Goal: Task Accomplishment & Management: Use online tool/utility

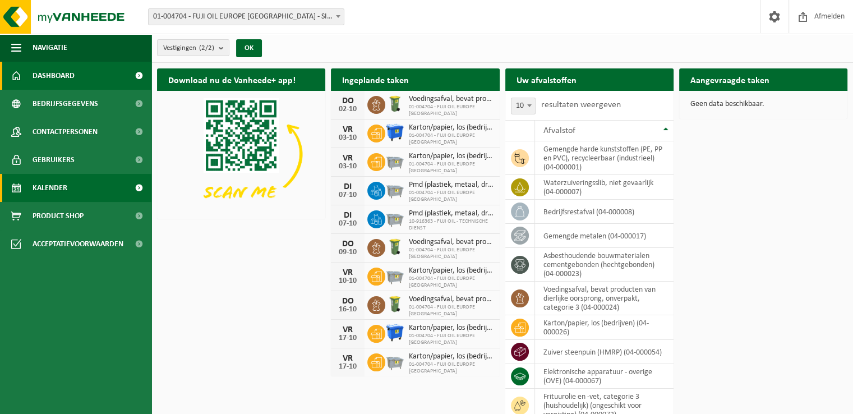
click at [77, 185] on link "Kalender" at bounding box center [75, 188] width 151 height 28
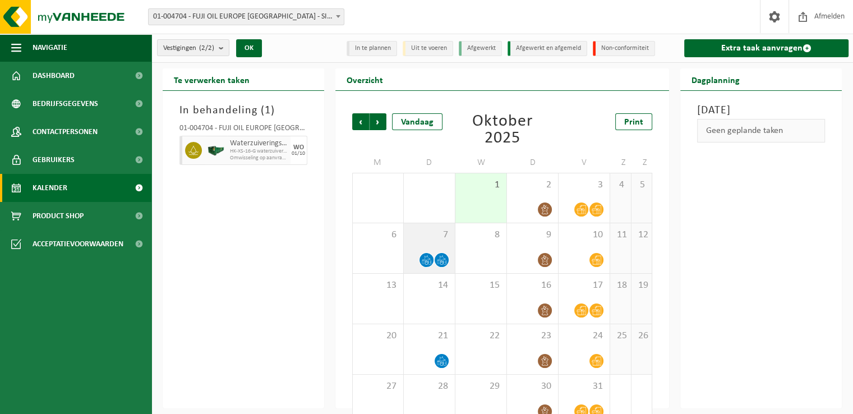
click at [445, 260] on icon at bounding box center [442, 260] width 10 height 10
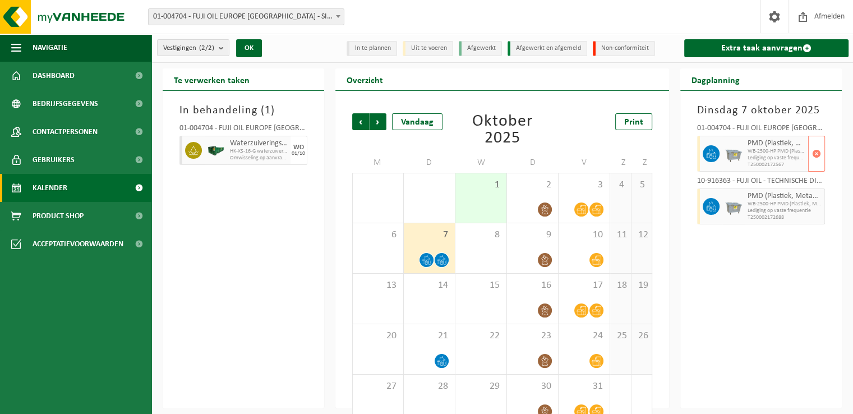
click at [763, 152] on span "WB-2500-HP PMD (Plastiek, Metaal, Drankkartons) (bedrijven)" at bounding box center [777, 151] width 58 height 7
click at [756, 201] on span "WB-2500-HP PMD (Plastiek, Metaal, Drankkartons) (bedrijven)" at bounding box center [777, 204] width 58 height 7
click at [771, 50] on link "Extra taak aanvragen" at bounding box center [766, 48] width 164 height 18
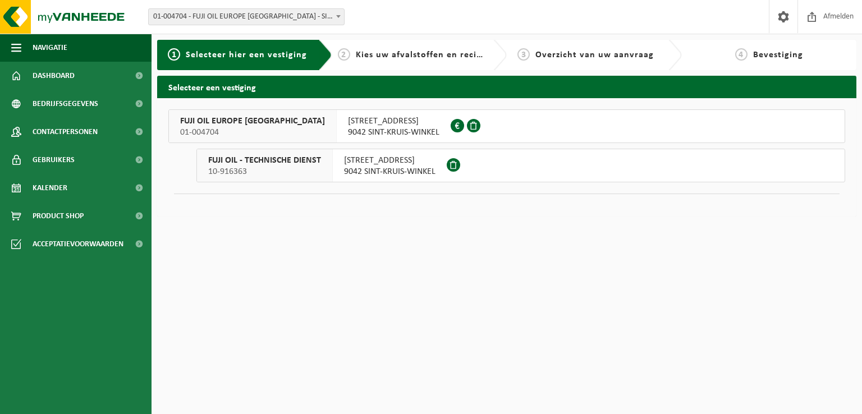
click at [218, 120] on span "FUJI OIL EUROPE NV" at bounding box center [252, 121] width 145 height 11
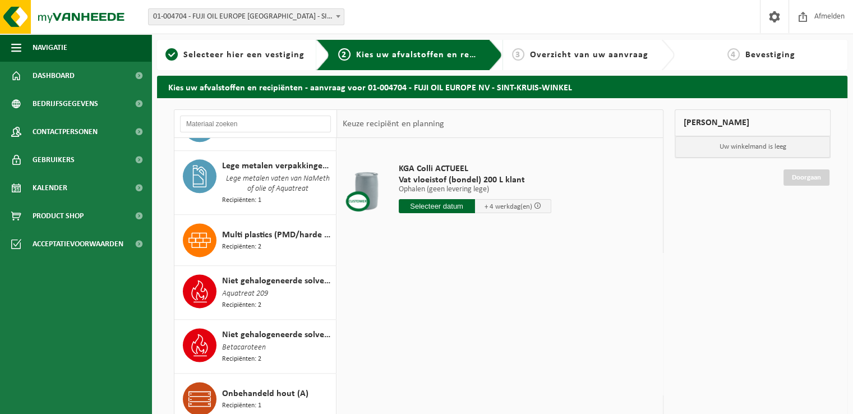
scroll to position [1547, 0]
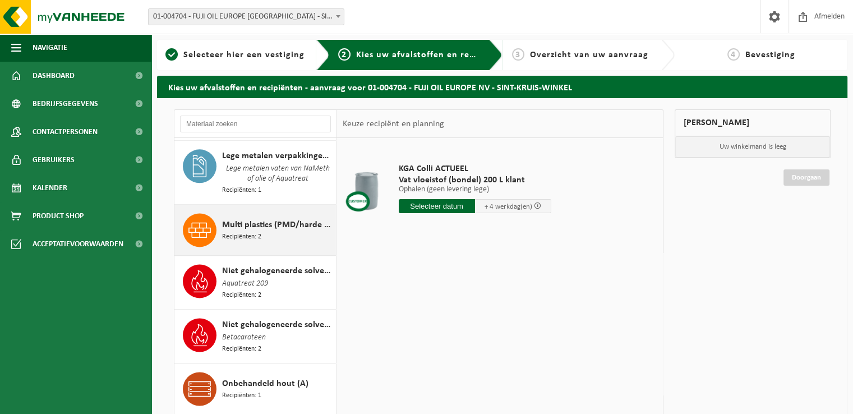
click at [257, 222] on span "Multi plastics (PMD/harde kunststoffen/spanbanden/EPS/folie naturel/folie gemen…" at bounding box center [277, 224] width 111 height 13
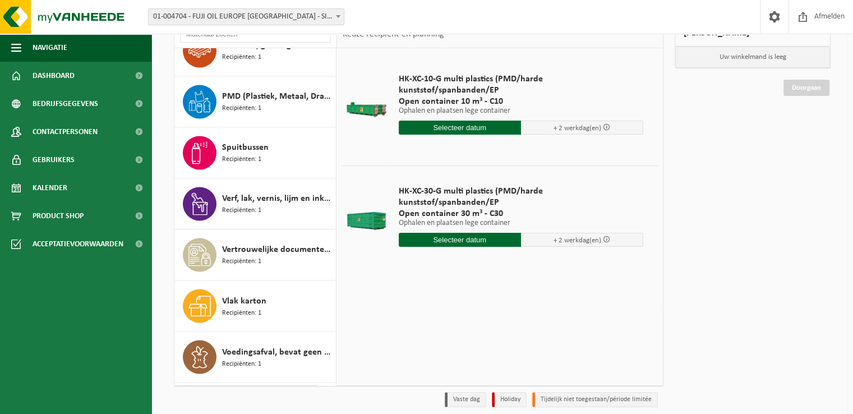
scroll to position [1901, 0]
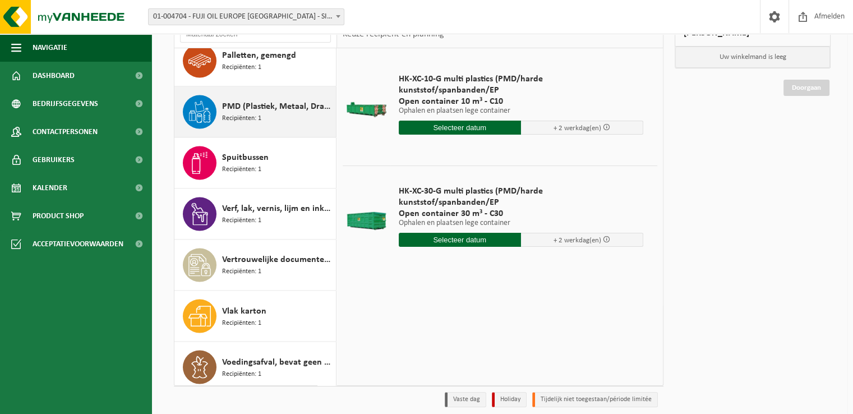
click at [215, 98] on div at bounding box center [200, 112] width 34 height 34
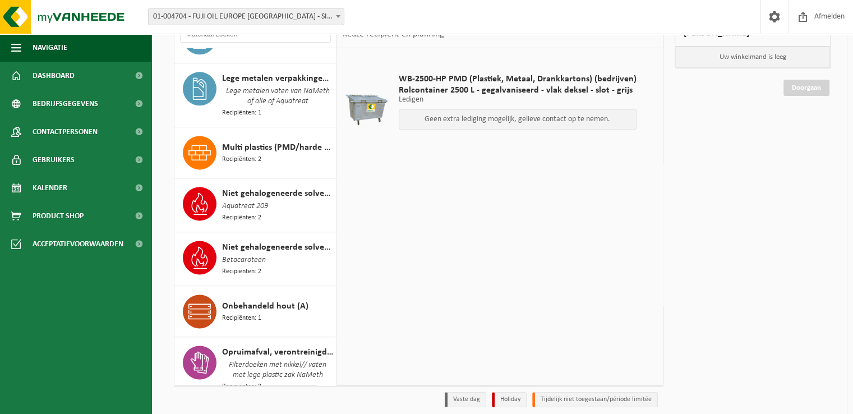
scroll to position [1513, 0]
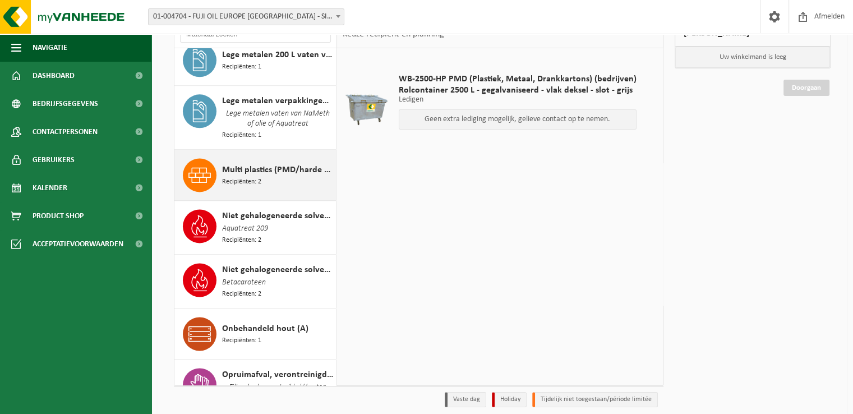
click at [222, 171] on span "Multi plastics (PMD/harde kunststoffen/spanbanden/EPS/folie naturel/folie gemen…" at bounding box center [277, 169] width 111 height 13
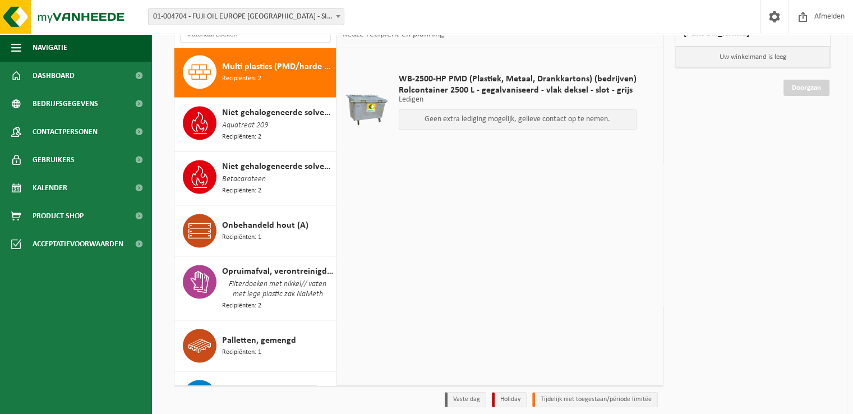
scroll to position [1616, 0]
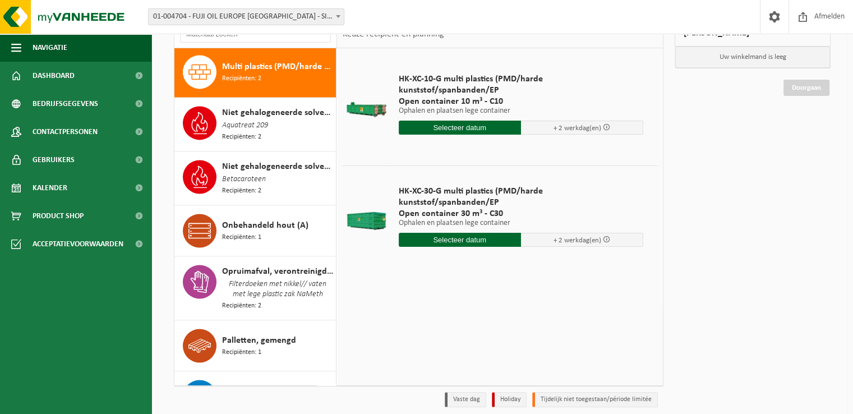
click at [477, 233] on input "text" at bounding box center [460, 240] width 122 height 14
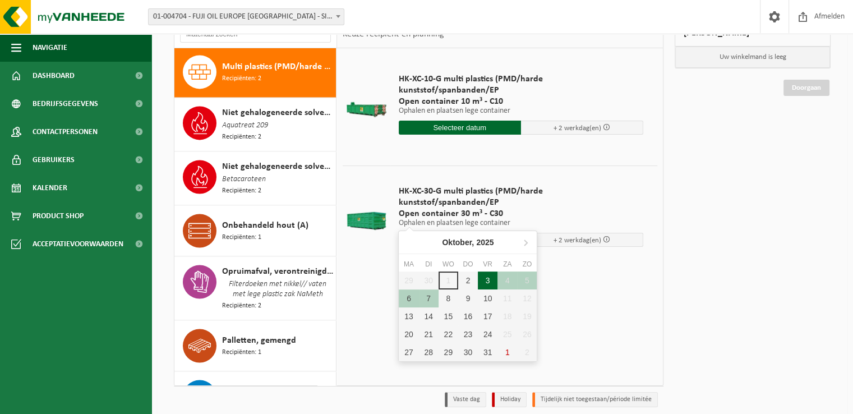
click at [483, 281] on div "3" at bounding box center [488, 281] width 20 height 18
type input "Van 2025-10-03"
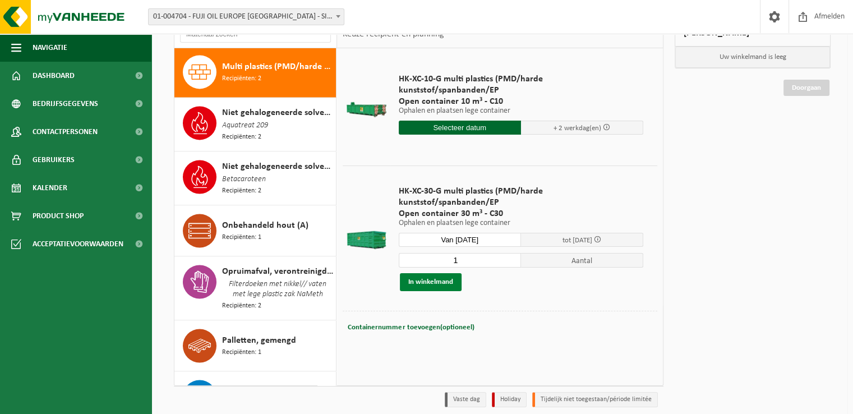
click at [438, 273] on button "In winkelmand" at bounding box center [431, 282] width 62 height 18
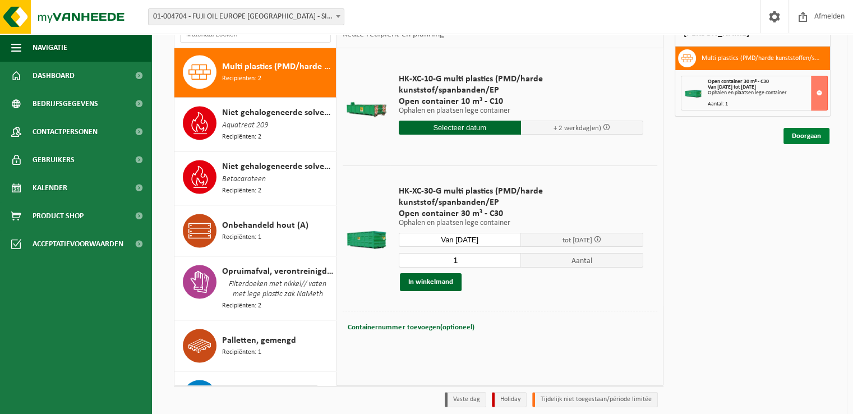
click at [797, 131] on link "Doorgaan" at bounding box center [807, 136] width 46 height 16
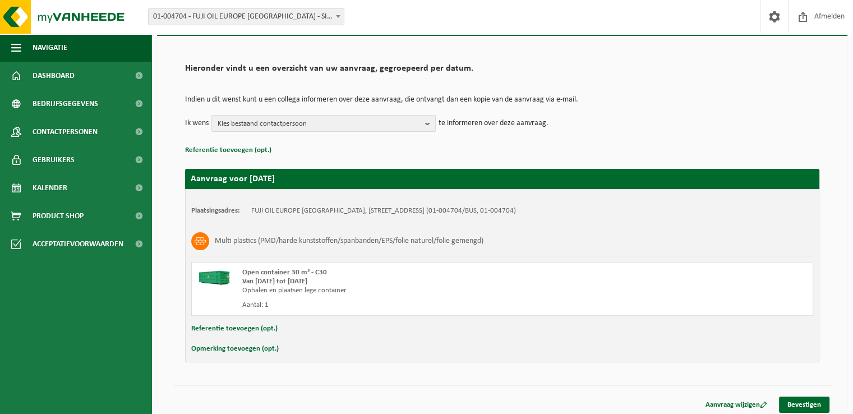
scroll to position [67, 0]
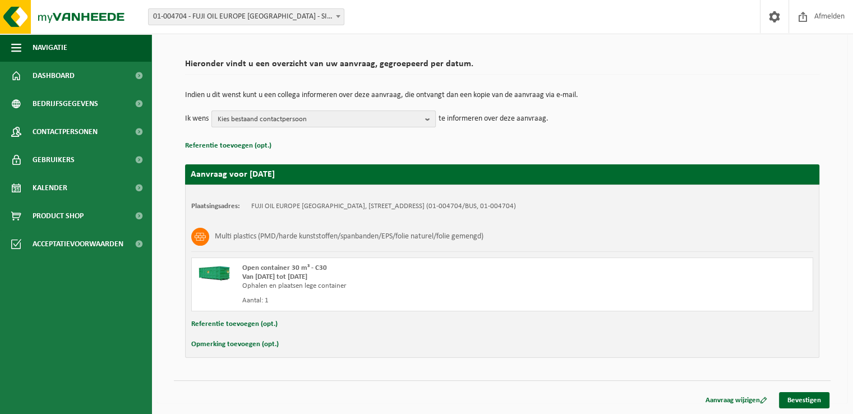
click at [425, 123] on button "Kies bestaand contactpersoon" at bounding box center [324, 119] width 224 height 17
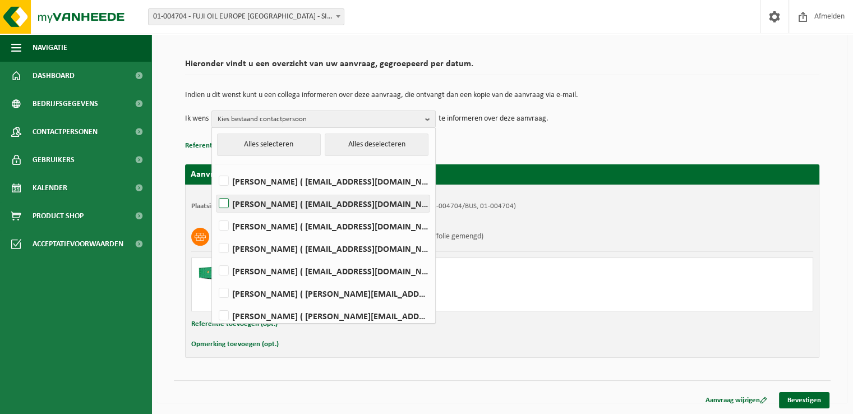
click at [223, 198] on label "TOM DIERICKX ( tom.dierickx@fujioileurope.com )" at bounding box center [323, 203] width 213 height 17
click at [215, 190] on input "TOM DIERICKX ( tom.dierickx@fujioileurope.com )" at bounding box center [214, 189] width 1 height 1
checkbox input "true"
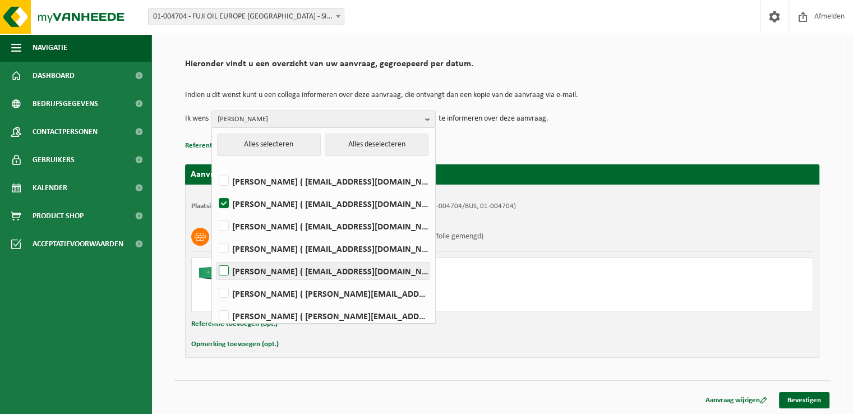
click at [226, 272] on label "Romaric Jodts ( romaric.jodts@fujioileurope.com )" at bounding box center [323, 271] width 213 height 17
click at [215, 257] on input "Romaric Jodts ( romaric.jodts@fujioileurope.com )" at bounding box center [214, 256] width 1 height 1
checkbox input "true"
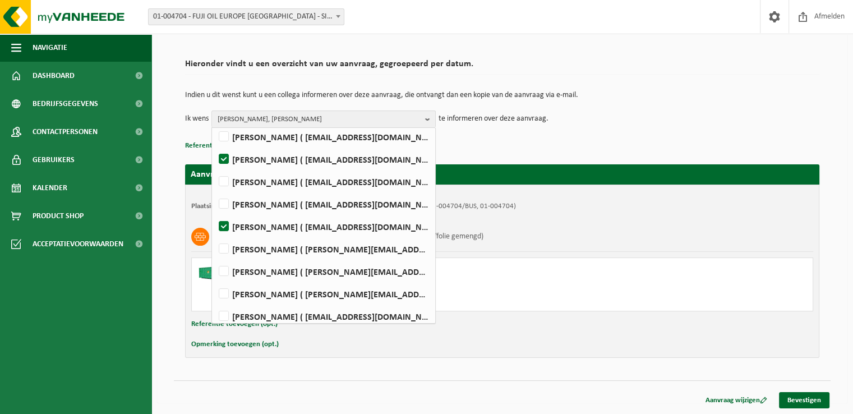
scroll to position [50, 0]
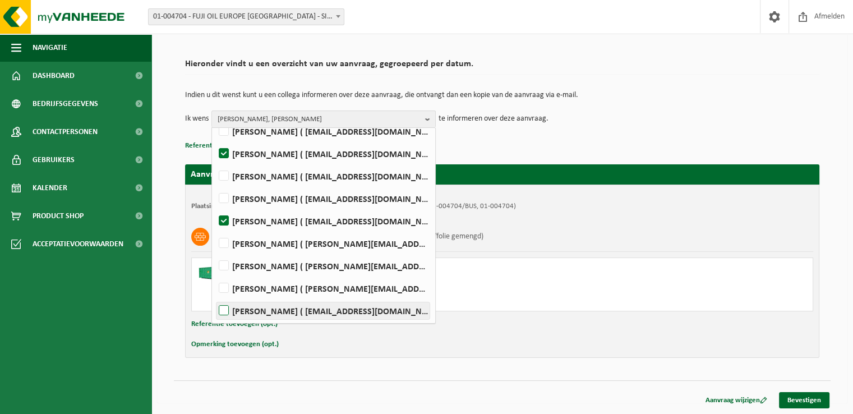
click at [225, 310] on label "Koen Vanthienen ( koen.vanthienen@fujioileurope.com )" at bounding box center [323, 310] width 213 height 17
click at [215, 297] on input "Koen Vanthienen ( koen.vanthienen@fujioileurope.com )" at bounding box center [214, 296] width 1 height 1
checkbox input "true"
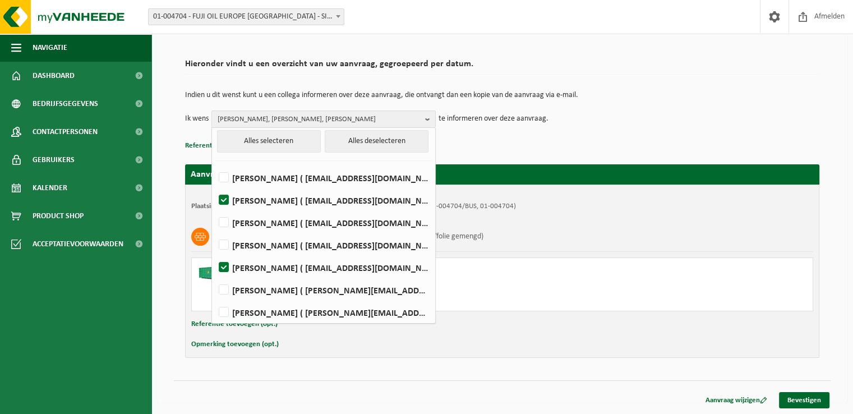
scroll to position [0, 0]
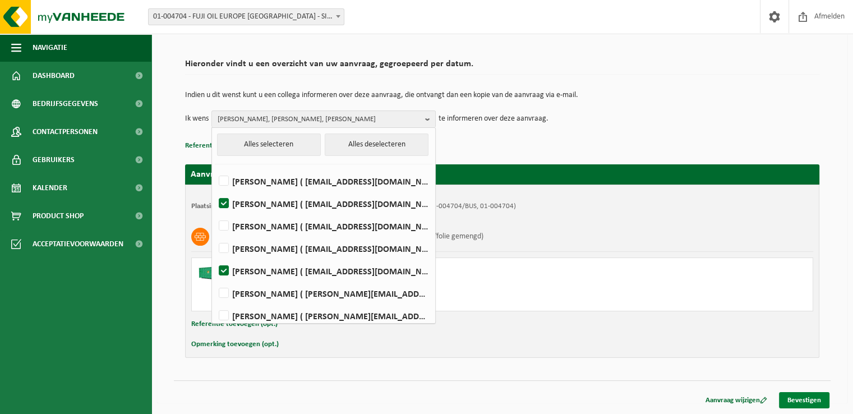
click at [815, 395] on link "Bevestigen" at bounding box center [804, 400] width 50 height 16
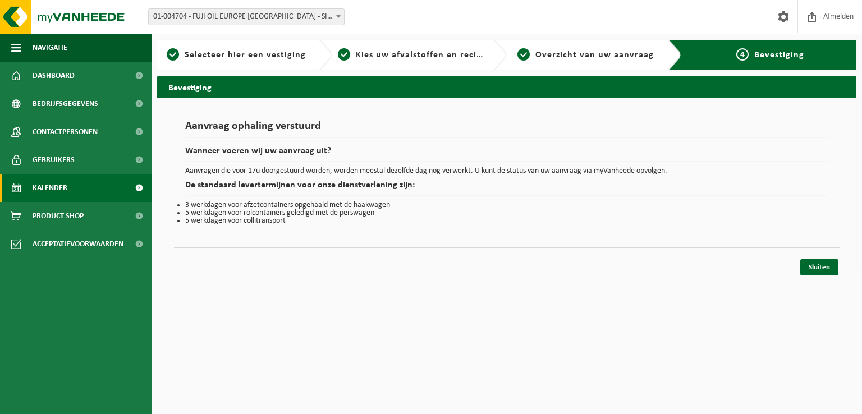
click at [50, 188] on span "Kalender" at bounding box center [50, 188] width 35 height 28
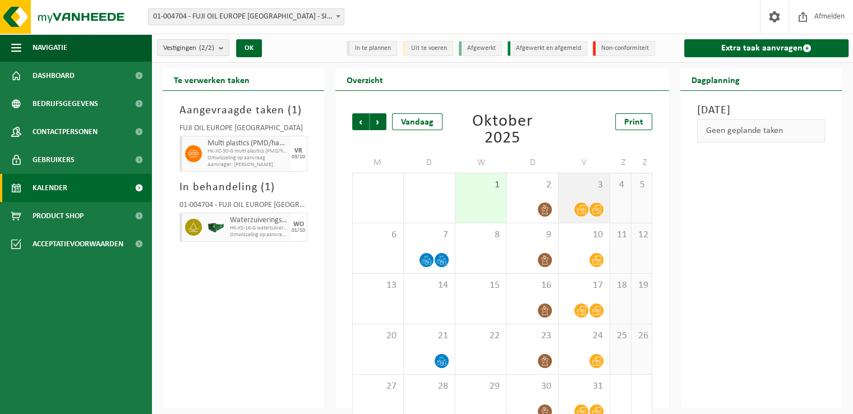
click at [594, 207] on icon at bounding box center [597, 210] width 10 height 10
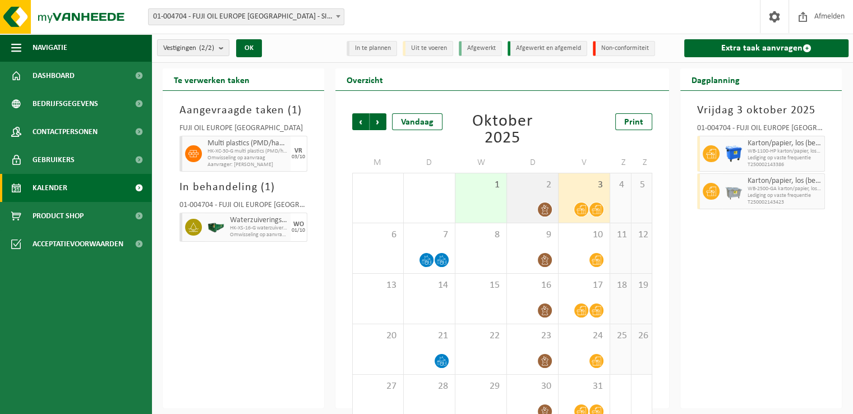
click at [548, 208] on icon at bounding box center [545, 210] width 10 height 10
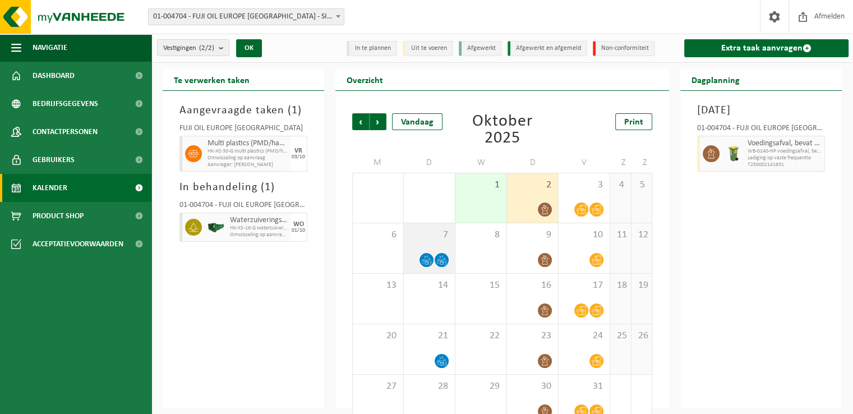
click at [422, 256] on icon at bounding box center [427, 260] width 10 height 10
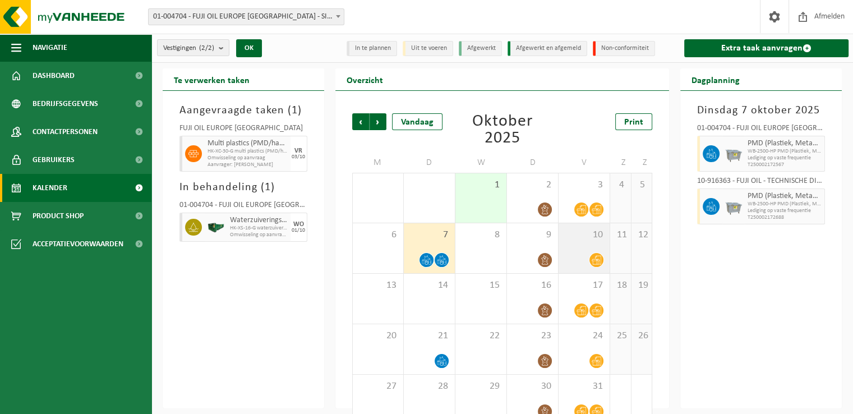
click at [601, 267] on div "10" at bounding box center [584, 248] width 51 height 50
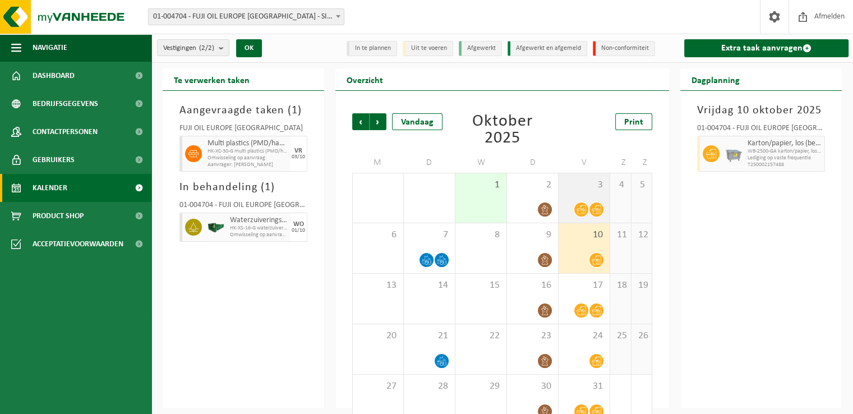
click at [597, 209] on icon at bounding box center [597, 210] width 10 height 10
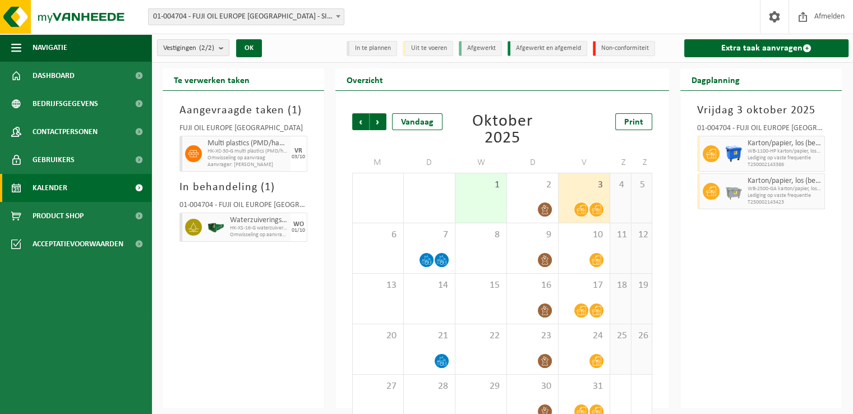
drag, startPoint x: 858, startPoint y: 289, endPoint x: 759, endPoint y: 351, distance: 116.7
click at [759, 351] on div "Vrijdag 3 oktober 2025 01-004704 - FUJI OIL EUROPE NV - SINT-KRUIS-WINKEL Karto…" at bounding box center [762, 250] width 162 height 318
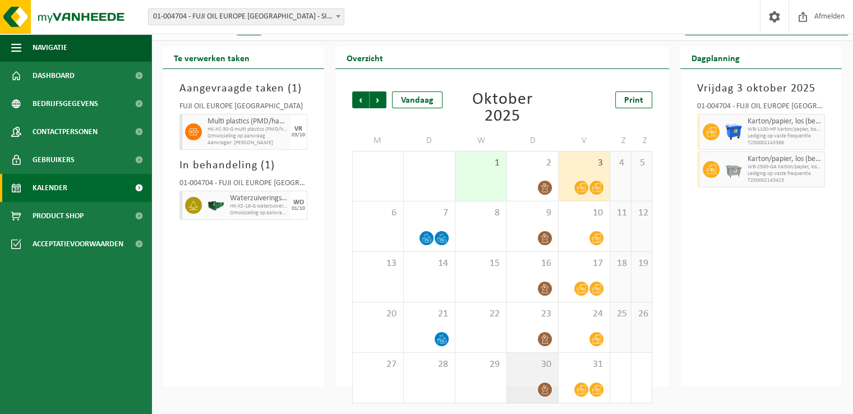
click at [538, 375] on div "30" at bounding box center [532, 378] width 51 height 50
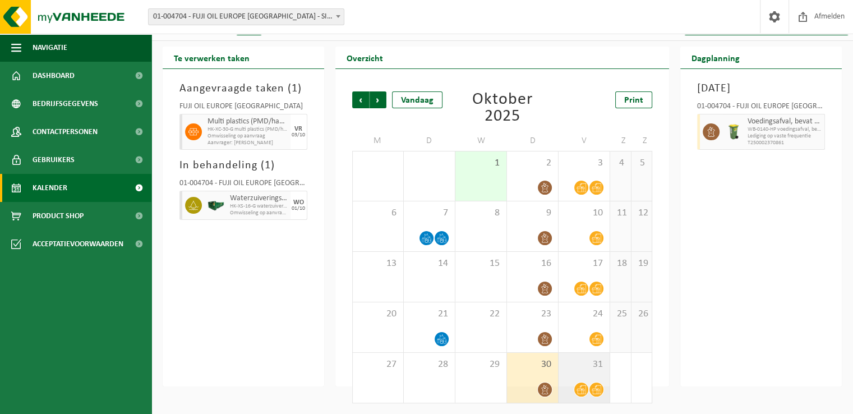
click at [583, 369] on span "31" at bounding box center [584, 364] width 40 height 12
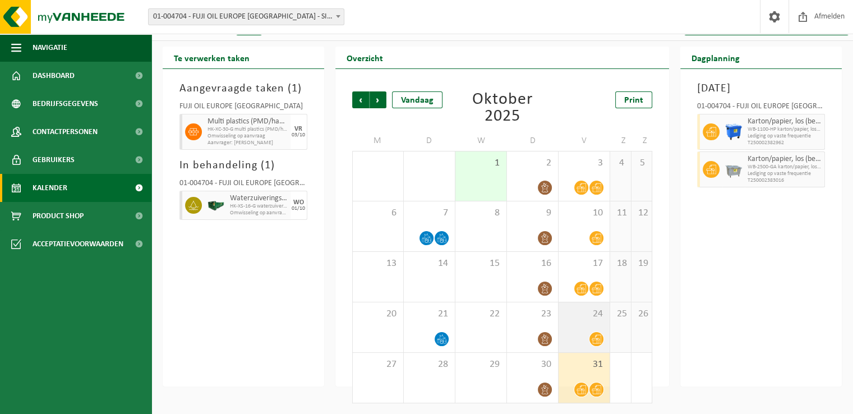
click at [582, 332] on div at bounding box center [584, 339] width 40 height 15
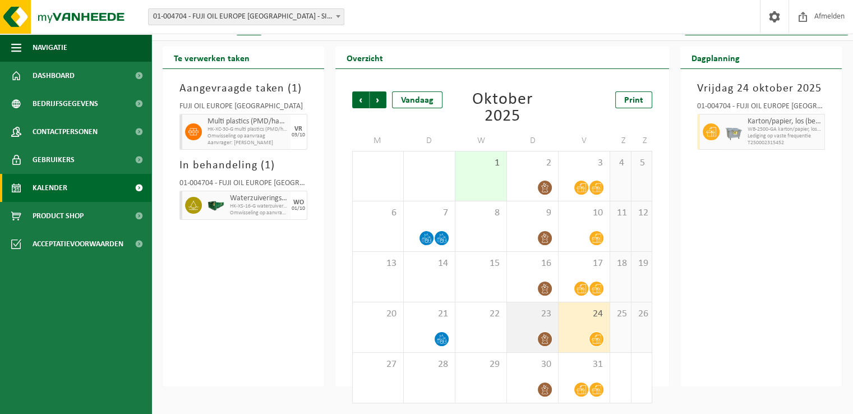
click at [508, 330] on div "23" at bounding box center [532, 327] width 51 height 50
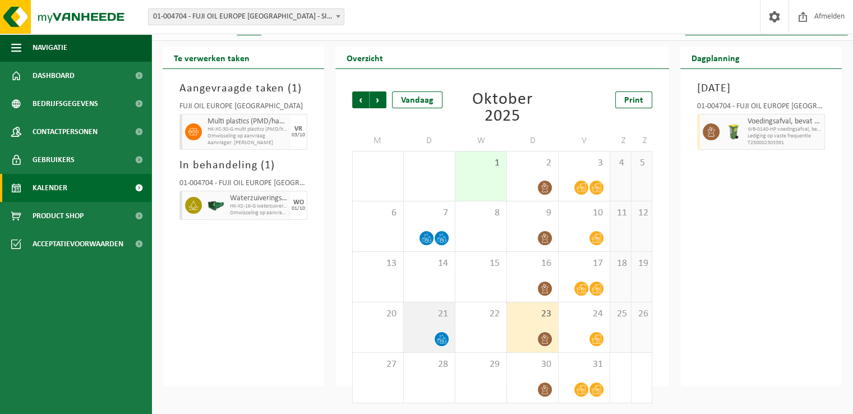
click at [431, 317] on span "21" at bounding box center [430, 314] width 40 height 12
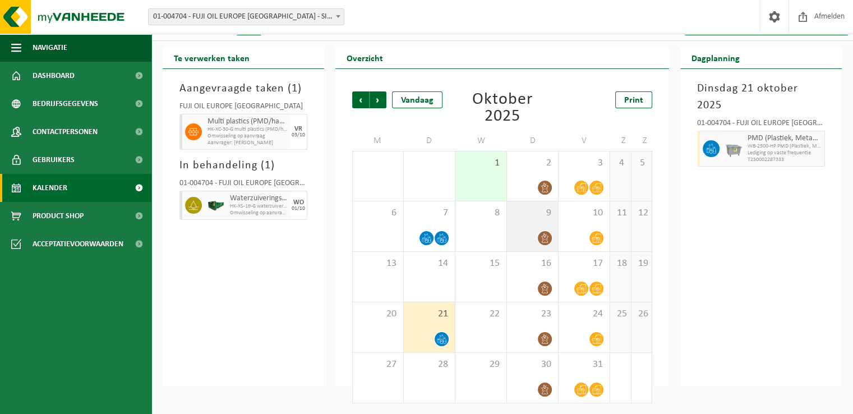
click at [536, 205] on div "9" at bounding box center [532, 226] width 51 height 50
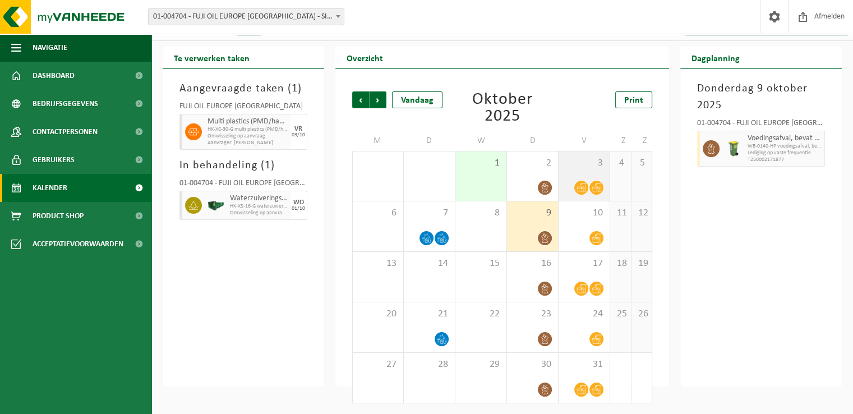
click at [581, 170] on div "3" at bounding box center [584, 175] width 51 height 49
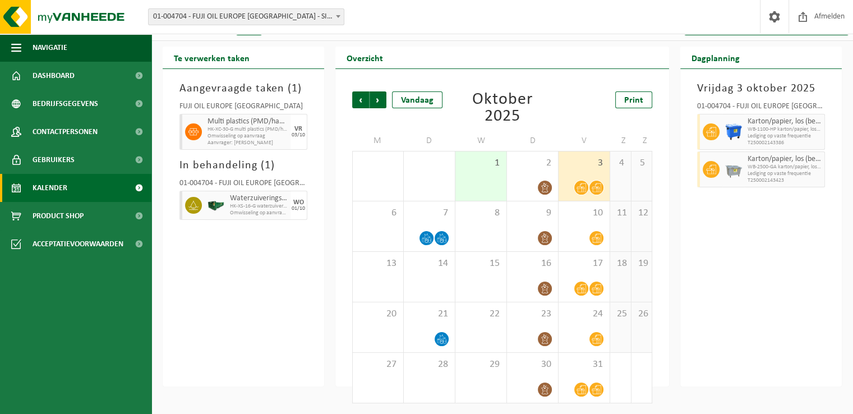
click at [727, 272] on div "Vrijdag 3 oktober 2025 01-004704 - FUJI OIL EUROPE NV - SINT-KRUIS-WINKEL Karto…" at bounding box center [762, 228] width 162 height 318
click at [63, 75] on span "Dashboard" at bounding box center [54, 76] width 42 height 28
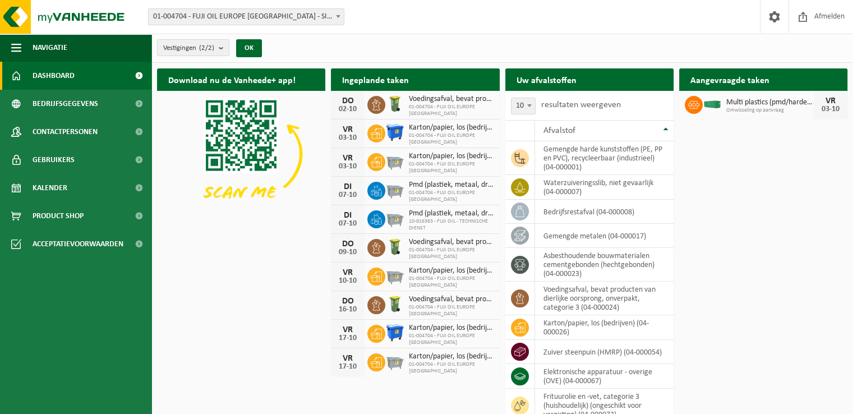
click at [852, 178] on div "Download nu de Vanheede+ app! Verberg Ingeplande taken Bekijk uw kalender DO 02…" at bounding box center [502, 245] width 702 height 365
click at [141, 77] on span at bounding box center [138, 76] width 25 height 28
click at [42, 180] on span "Kalender" at bounding box center [50, 188] width 35 height 28
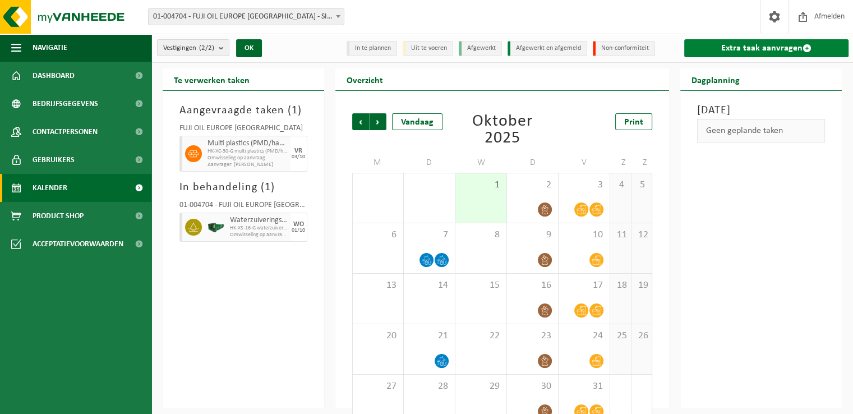
click at [700, 48] on link "Extra taak aanvragen" at bounding box center [766, 48] width 164 height 18
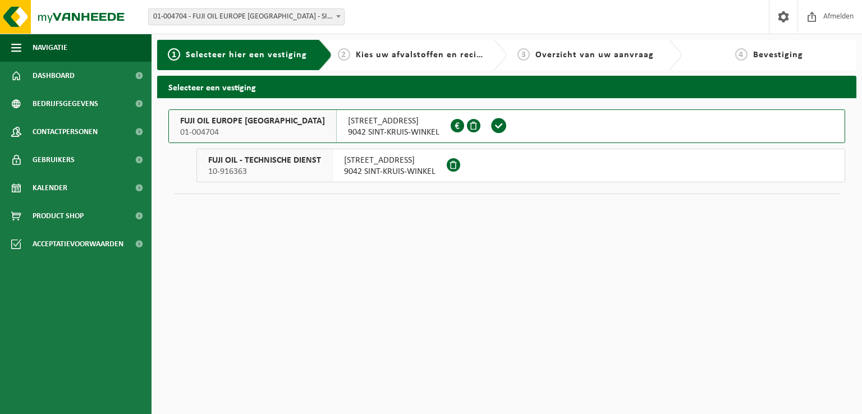
click at [348, 119] on span "KUHLMANNLAAN 36" at bounding box center [393, 121] width 91 height 11
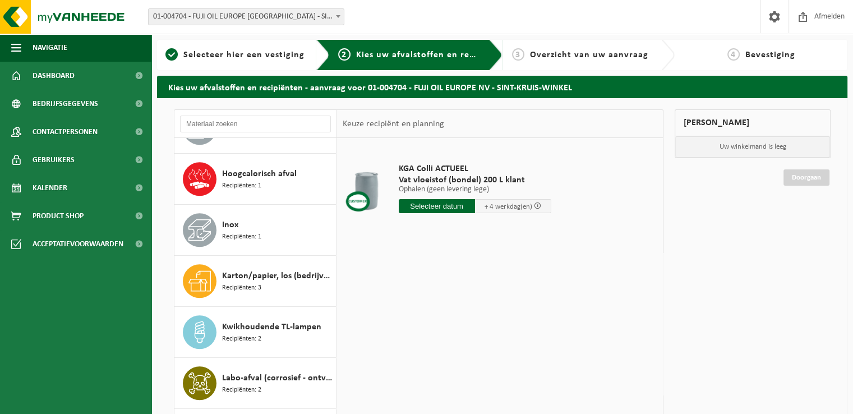
scroll to position [760, 0]
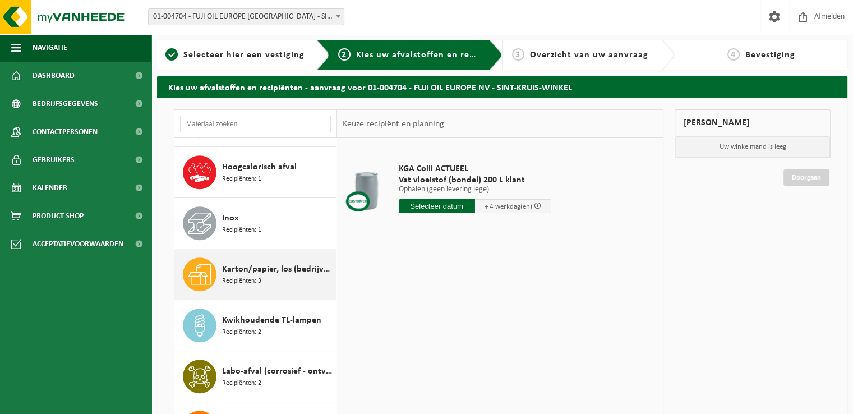
click at [222, 269] on span "Karton/papier, los (bedrijven)" at bounding box center [277, 269] width 111 height 13
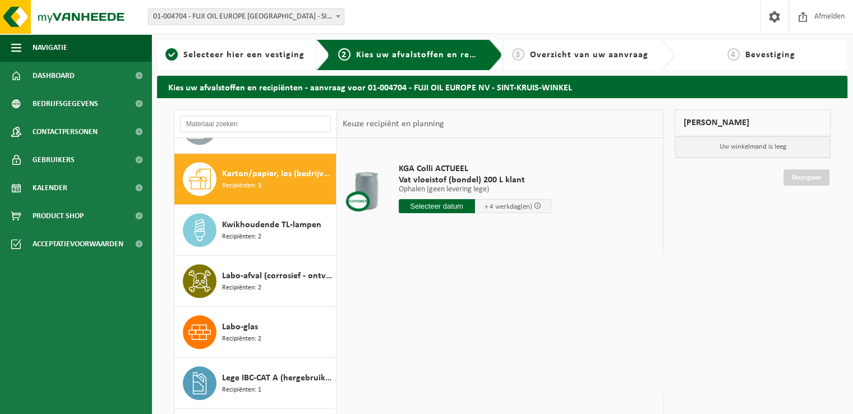
scroll to position [868, 0]
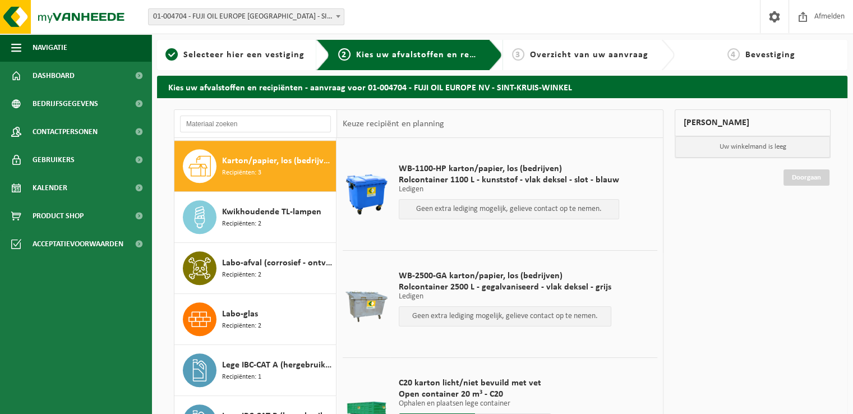
click at [852, 167] on div "Kies uw afvalstoffen en recipiënten - aanvraag voor 01-004704 - FUJI OIL EUROPE…" at bounding box center [502, 309] width 702 height 467
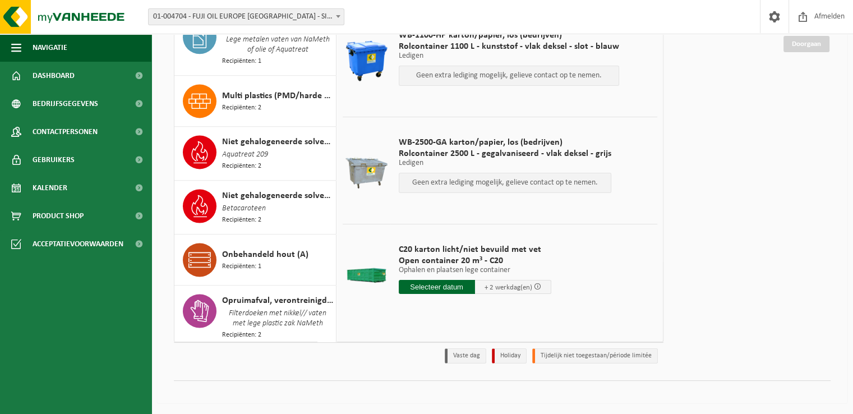
scroll to position [1550, 0]
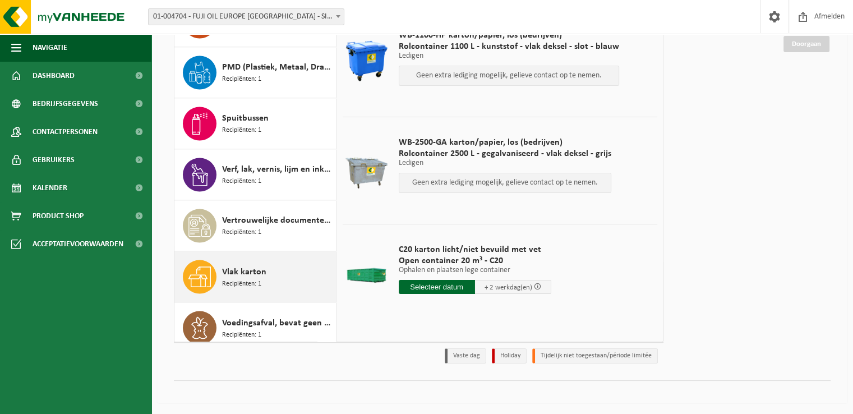
click at [266, 287] on div "Vlak karton Recipiënten: 1" at bounding box center [277, 277] width 111 height 34
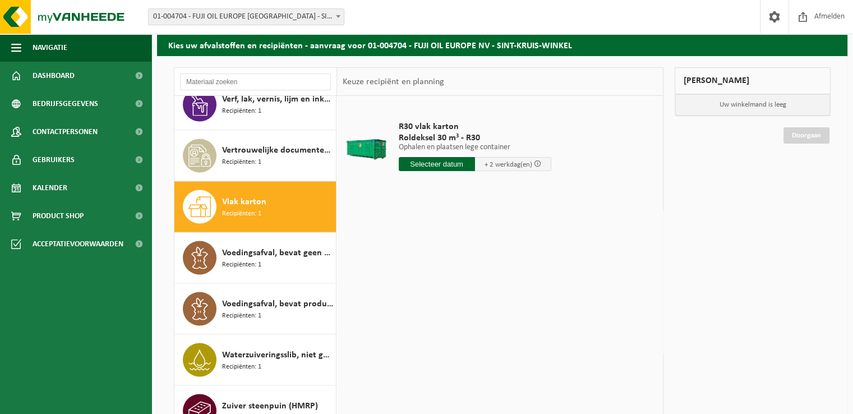
scroll to position [42, 0]
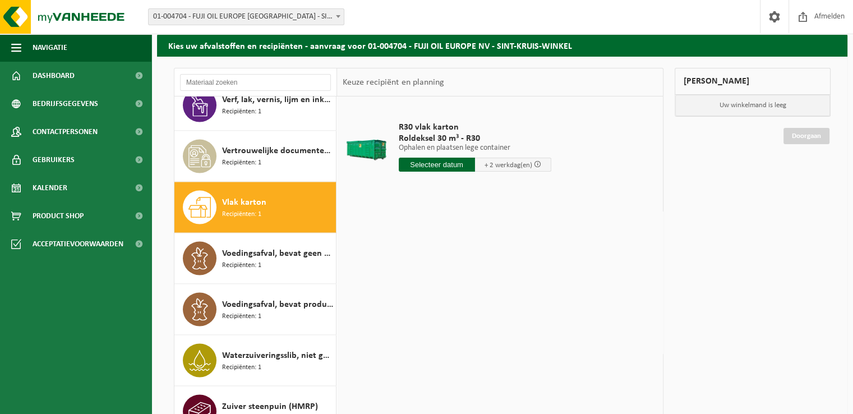
click at [433, 163] on input "text" at bounding box center [437, 165] width 76 height 14
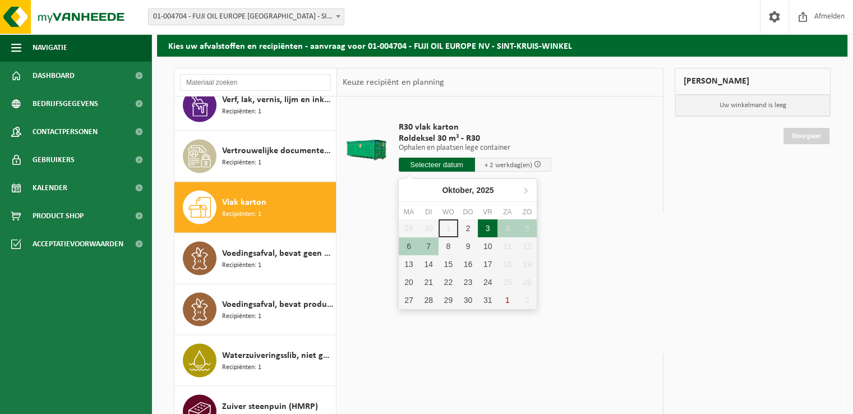
click at [488, 229] on div "3" at bounding box center [488, 228] width 20 height 18
type input "Van 2025-10-03"
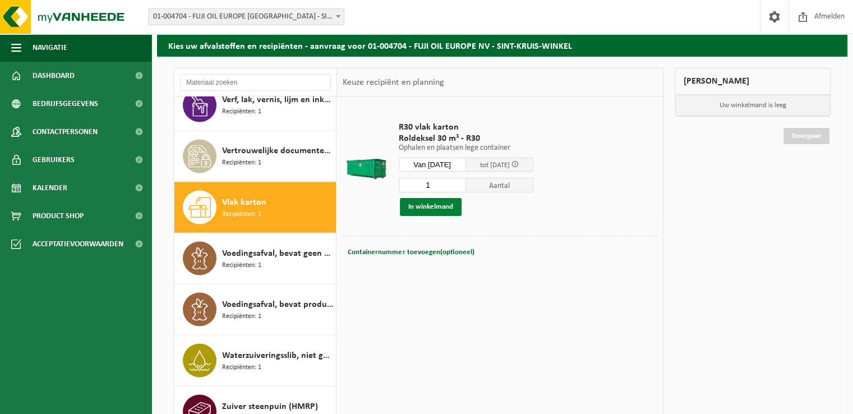
click at [435, 201] on button "In winkelmand" at bounding box center [431, 207] width 62 height 18
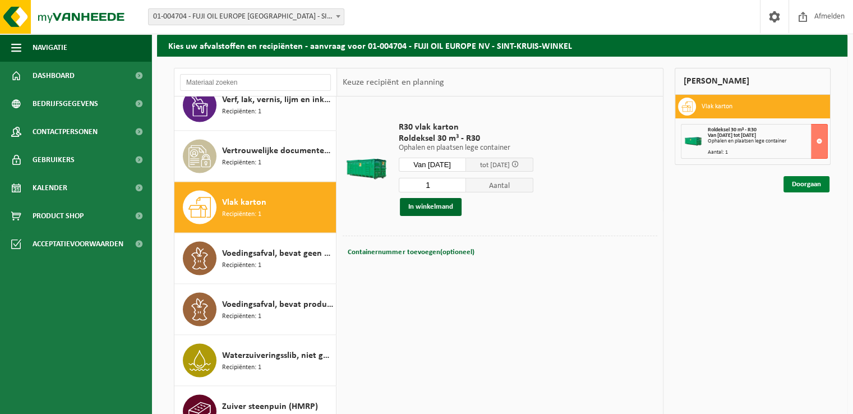
click at [820, 179] on link "Doorgaan" at bounding box center [807, 184] width 46 height 16
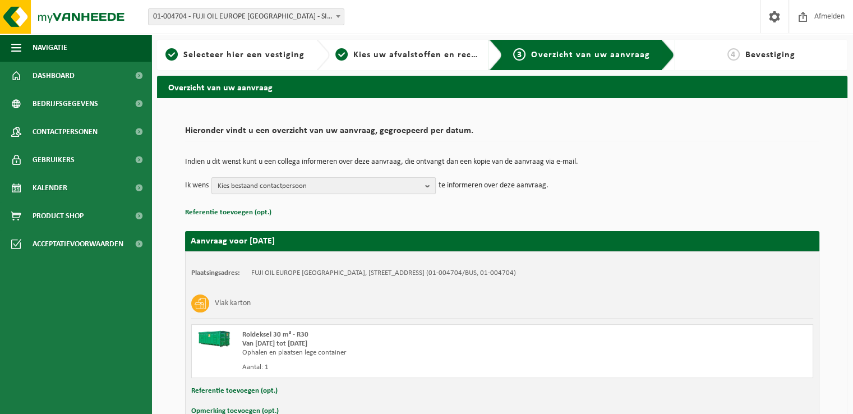
click at [422, 187] on button "Kies bestaand contactpersoon" at bounding box center [324, 185] width 224 height 17
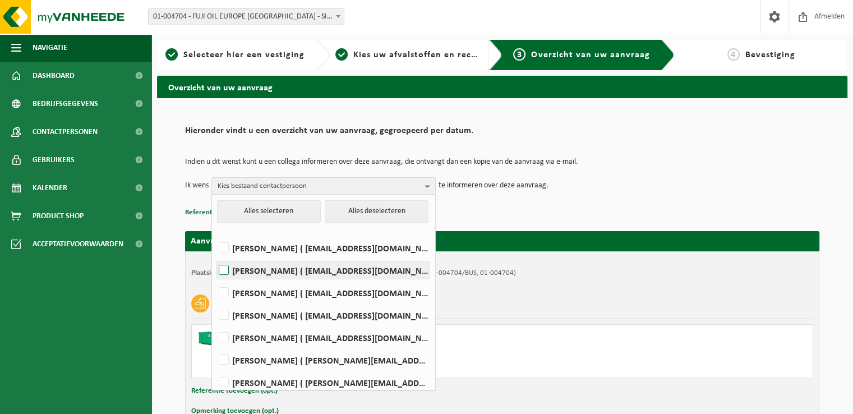
click at [227, 268] on label "TOM DIERICKX ( tom.dierickx@fujioileurope.com )" at bounding box center [323, 270] width 213 height 17
click at [215, 256] on input "TOM DIERICKX ( tom.dierickx@fujioileurope.com )" at bounding box center [214, 256] width 1 height 1
checkbox input "true"
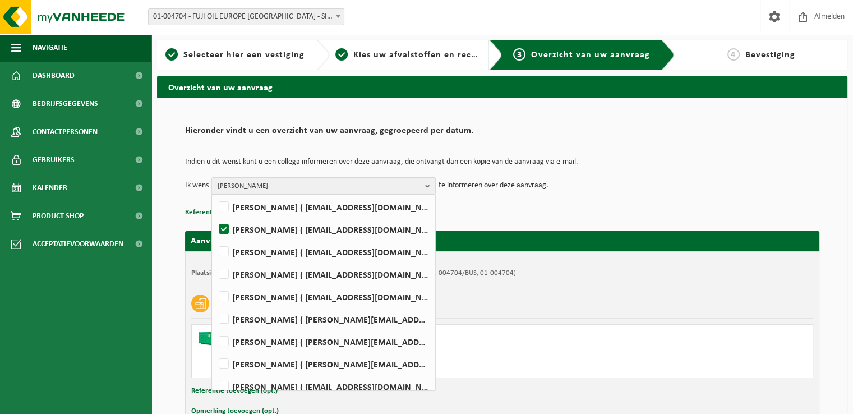
scroll to position [50, 0]
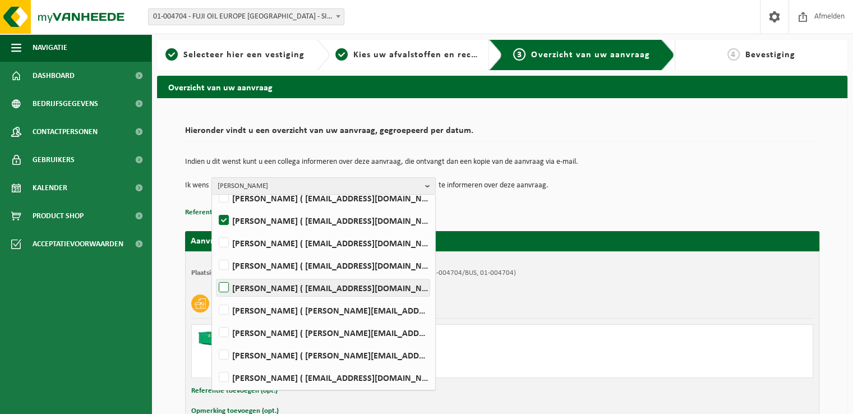
click at [222, 286] on label "Romaric Jodts ( romaric.jodts@fujioileurope.com )" at bounding box center [323, 287] width 213 height 17
click at [215, 274] on input "Romaric Jodts ( romaric.jodts@fujioileurope.com )" at bounding box center [214, 273] width 1 height 1
checkbox input "true"
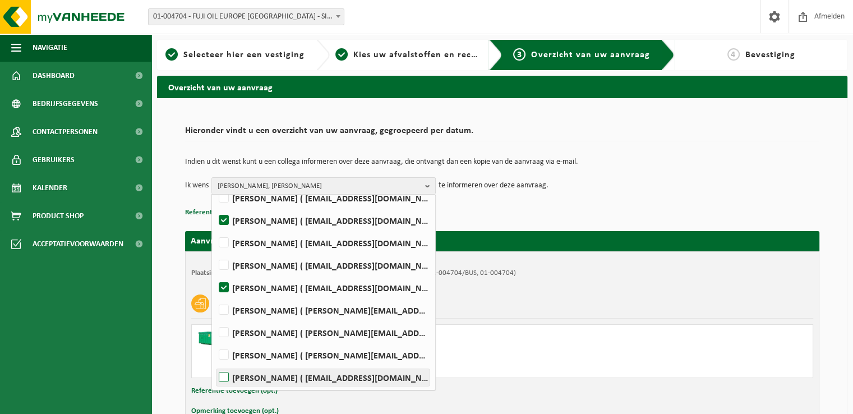
click at [226, 375] on label "Koen Vanthienen ( koen.vanthienen@fujioileurope.com )" at bounding box center [323, 377] width 213 height 17
click at [215, 364] on input "Koen Vanthienen ( koen.vanthienen@fujioileurope.com )" at bounding box center [214, 363] width 1 height 1
checkbox input "true"
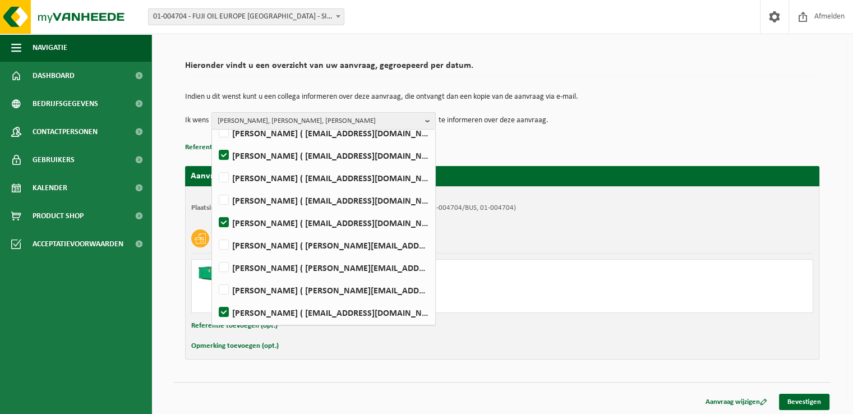
scroll to position [67, 0]
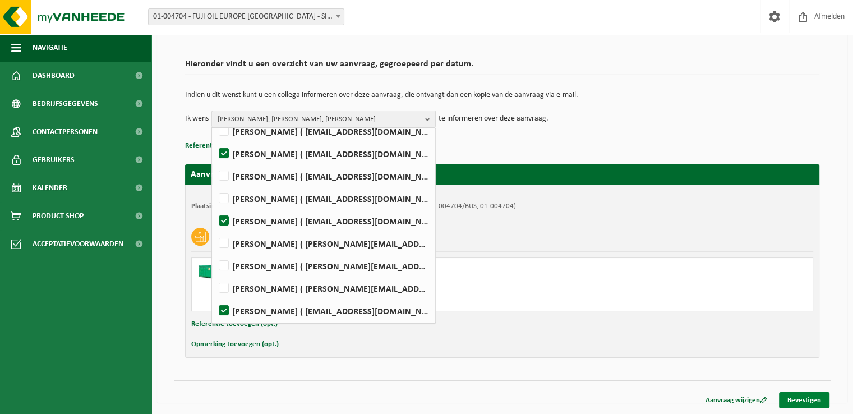
click at [794, 392] on link "Bevestigen" at bounding box center [804, 400] width 50 height 16
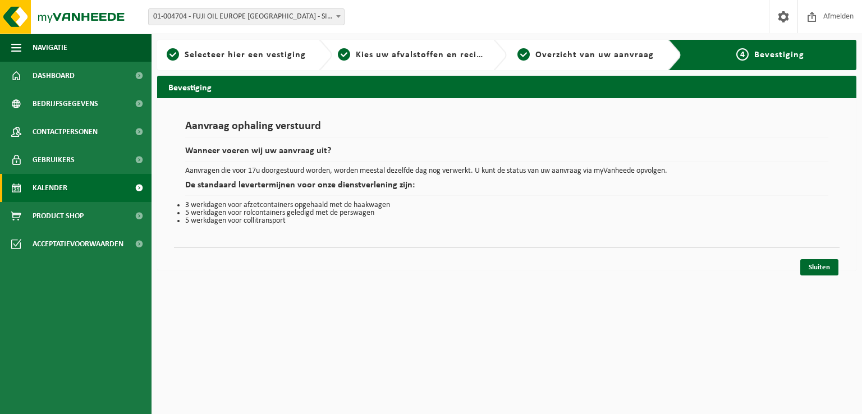
click at [67, 182] on span "Kalender" at bounding box center [50, 188] width 35 height 28
